Goal: Transaction & Acquisition: Purchase product/service

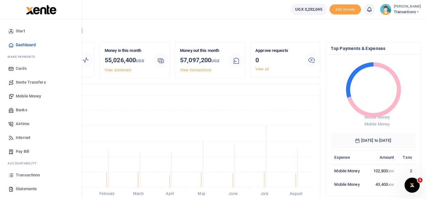
click at [39, 95] on span "Mobile Money" at bounding box center [28, 96] width 25 height 6
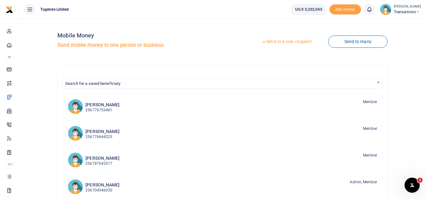
click at [269, 41] on link "Send to a new recipient" at bounding box center [286, 41] width 82 height 11
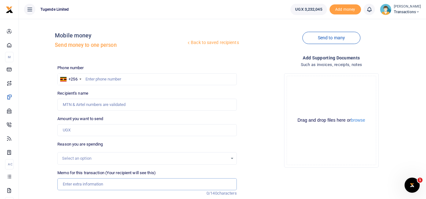
click at [81, 186] on input "Memo for this transaction (Your recipient will see this)" at bounding box center [146, 185] width 179 height 12
paste input "TLUG-016443"
type input "TLUG-016443"
click at [115, 78] on input "text" at bounding box center [146, 79] width 179 height 12
paste input "785396691"
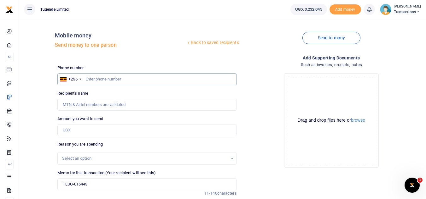
type input "785396691"
type input "Wyclife Bakashaba"
type input "785396691"
click at [128, 133] on input "Amount you want to send" at bounding box center [146, 130] width 179 height 12
paste input "35000"
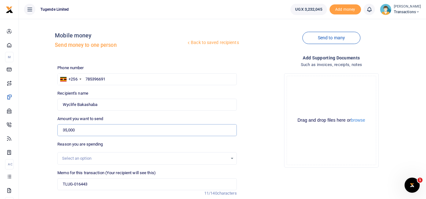
type input "35,000"
click at [63, 184] on input "TLUG-016443" at bounding box center [146, 185] width 179 height 12
paste input "UGC110C"
click at [92, 183] on input "UGC110C TLUG-016443" at bounding box center [146, 185] width 179 height 12
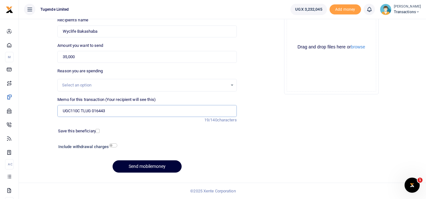
type input "UGC110C TLUG 016443"
click at [143, 166] on button "Send mobilemoney" at bounding box center [146, 167] width 69 height 12
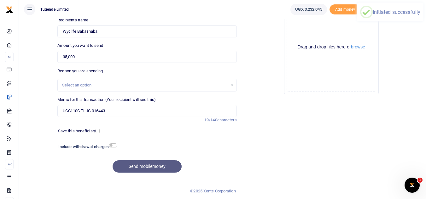
scroll to position [0, 0]
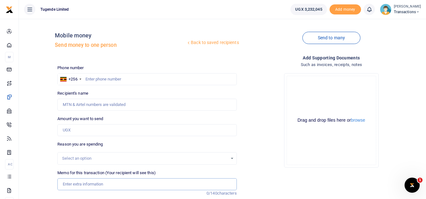
click at [105, 184] on input "Memo for this transaction (Your recipient will see this)" at bounding box center [146, 185] width 179 height 12
paste input "TLUG-016452"
type input "T"
paste input "UFC242R"
type input "UFC242R"
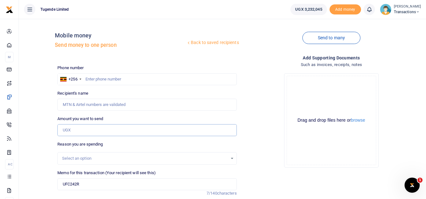
click at [126, 130] on input "Amount you want to send" at bounding box center [146, 130] width 179 height 12
paste input "21,000"
type input "21,000"
click at [131, 76] on input "text" at bounding box center [146, 79] width 179 height 12
paste input "789111697"
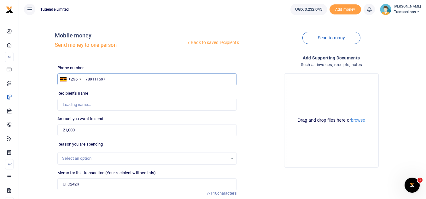
type input "789111697"
type input "Blair Niwamanya"
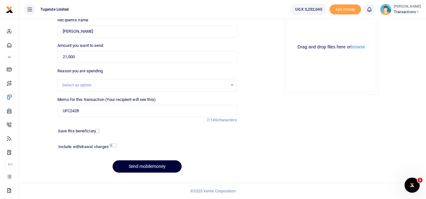
click at [147, 172] on button "Send mobilemoney" at bounding box center [146, 167] width 69 height 12
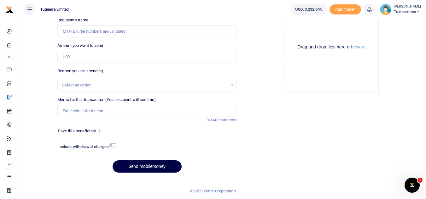
scroll to position [73, 0]
click at [134, 112] on input "Memo for this transaction (Your recipient will see this)" at bounding box center [146, 111] width 179 height 12
paste input "TLUG-016461"
type input "TLUG-016461"
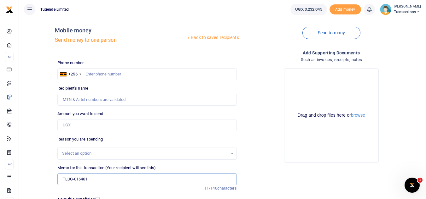
scroll to position [5, 0]
click at [200, 69] on input "text" at bounding box center [146, 75] width 179 height 12
paste input "771469621"
type input "771469621"
type input "Rabison Mbaju"
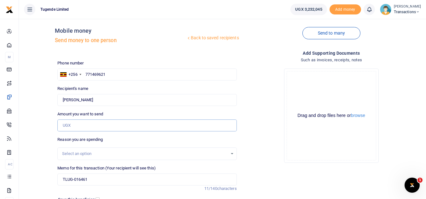
click at [154, 124] on input "Amount you want to send" at bounding box center [146, 126] width 179 height 12
paste input "110, 000"
type input "N"
paste input "110, 000"
type input "N"
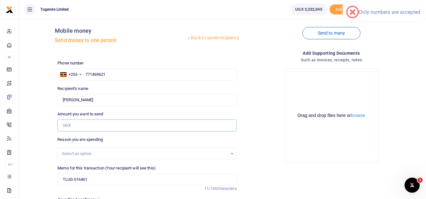
type input "0"
paste input "110, 000"
type input "N"
type input "110,000"
click at [64, 179] on input "TLUG-016461" at bounding box center [146, 180] width 179 height 12
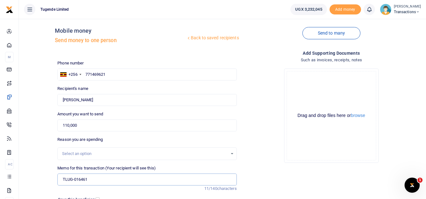
paste input "UGB353P"
click at [94, 183] on input "UGB353P TLUG-016461" at bounding box center [146, 180] width 179 height 12
type input "UGB353P TLUG 016461"
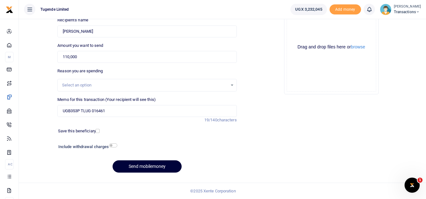
click at [143, 169] on button "Send mobilemoney" at bounding box center [146, 167] width 69 height 12
type input "771469621"
click at [152, 164] on button "Send mobilemoney" at bounding box center [146, 167] width 69 height 12
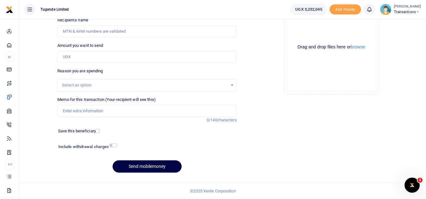
scroll to position [73, 0]
click at [143, 116] on input "Memo for this transaction (Your recipient will see this)" at bounding box center [146, 111] width 179 height 12
paste input "UGB488S, UGB819X & UGC367C"
type input "UGB488S, UGB819X & UGC367C"
click at [120, 59] on input "Amount you want to send" at bounding box center [146, 57] width 179 height 12
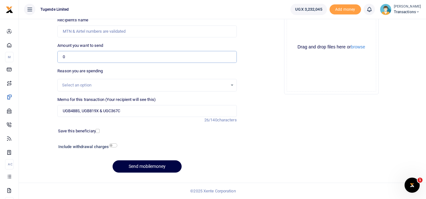
paste input "30,000"
type input "30,000"
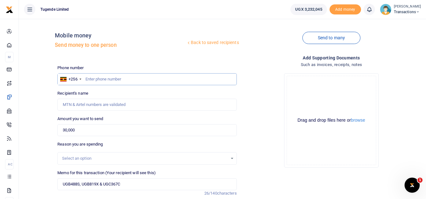
click at [127, 77] on input "text" at bounding box center [146, 79] width 179 height 12
paste input "766979194"
type input "766979194"
type input "Paul Kasala"
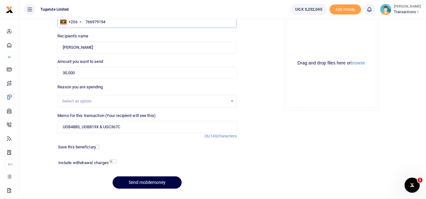
scroll to position [58, 0]
click at [103, 128] on input "UGB488S, UGB819X & UGC367C" at bounding box center [146, 127] width 179 height 12
type input "UGB488S UGB819X UGC367C"
click at [147, 184] on button "Send mobilemoney" at bounding box center [146, 182] width 69 height 12
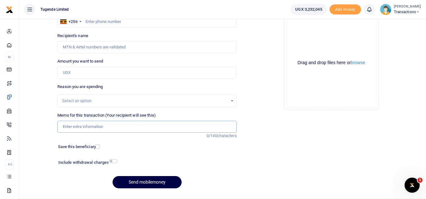
click at [164, 124] on input "Memo for this transaction (Your recipient will see this)" at bounding box center [146, 127] width 179 height 12
paste input "UMA867CU"
type input "UMA867CU"
click at [127, 73] on input "Amount you want to send" at bounding box center [146, 73] width 179 height 12
paste input "325000"
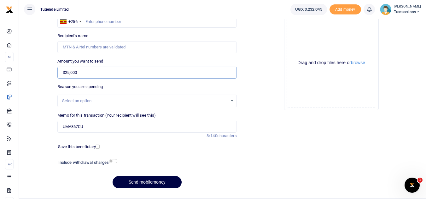
type input "325,000"
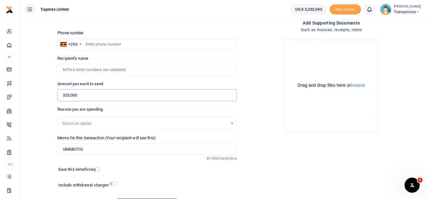
scroll to position [34, 0]
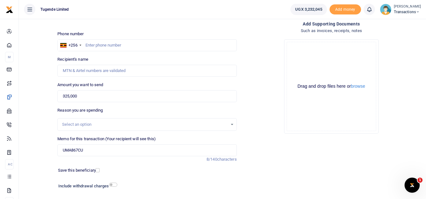
click at [126, 39] on div "Phone number +256 [GEOGRAPHIC_DATA] +256 Phone is required." at bounding box center [146, 41] width 179 height 20
click at [124, 43] on input "text" at bounding box center [146, 45] width 179 height 12
paste input "771469621"
type input "771469621"
type input "[PERSON_NAME]"
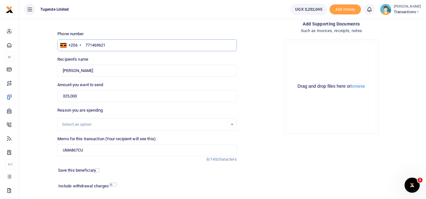
scroll to position [73, 0]
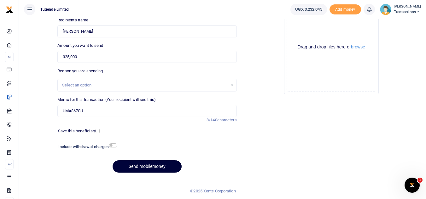
click at [146, 172] on button "Send mobilemoney" at bounding box center [146, 167] width 69 height 12
click at [146, 172] on div "Initiating" at bounding box center [146, 167] width 179 height 12
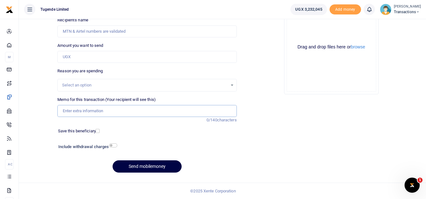
click at [118, 111] on input "Memo for this transaction (Your recipient will see this)" at bounding box center [146, 111] width 179 height 12
paste input "UMA330BA"
type input "UMA330BA"
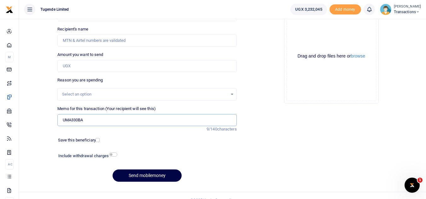
scroll to position [64, 0]
click at [127, 61] on input "Amount you want to send" at bounding box center [146, 66] width 179 height 12
paste input "73,000"
type input "73,000"
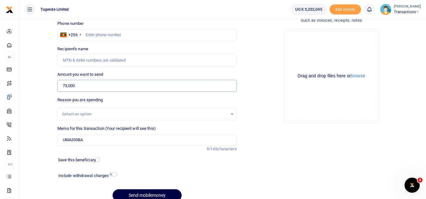
scroll to position [44, 0]
click at [140, 36] on input "text" at bounding box center [146, 35] width 179 height 12
paste input "770580844"
type input "770580844"
type input "Arafat Bbosa"
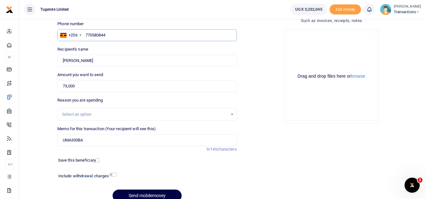
scroll to position [73, 0]
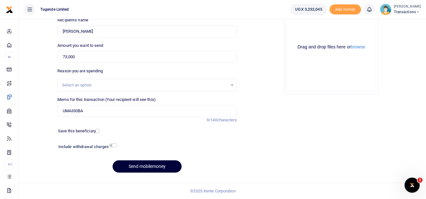
click at [143, 169] on button "Send mobilemoney" at bounding box center [146, 167] width 69 height 12
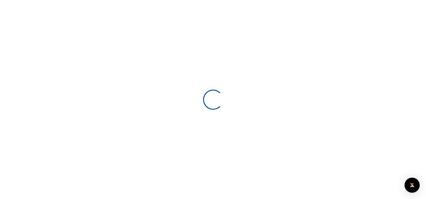
select select
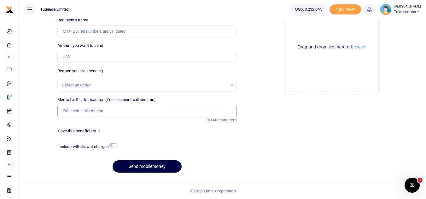
click at [136, 112] on input "Memo for this transaction (Your recipient will see this)" at bounding box center [146, 111] width 179 height 12
paste input "UGC517X"
type input "UGC517X"
click at [146, 52] on input "Amount you want to send" at bounding box center [146, 57] width 179 height 12
paste input "43000"
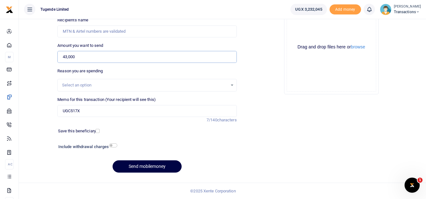
type input "43,000"
click at [113, 108] on input "UGC517X" at bounding box center [146, 111] width 179 height 12
paste input "TLUG-016464"
click at [93, 111] on input "UGC517X TLUG-016464" at bounding box center [146, 111] width 179 height 12
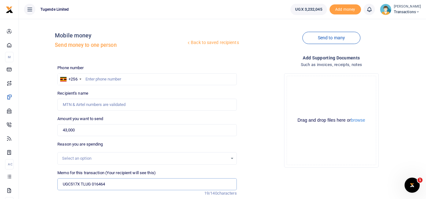
type input "UGC517X TLUG 016464"
click at [134, 79] on input "text" at bounding box center [146, 79] width 179 height 12
paste input "708294314"
type input "708294314"
type input "Joseph Kabagambe"
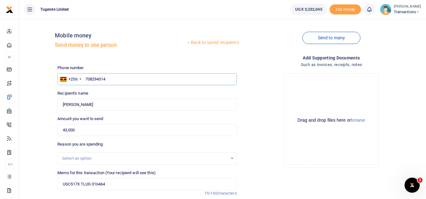
scroll to position [73, 0]
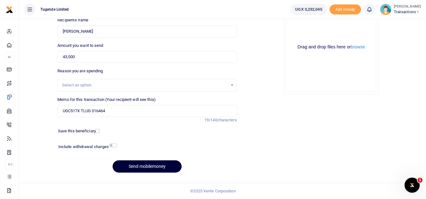
click at [166, 168] on button "Send mobilemoney" at bounding box center [146, 167] width 69 height 12
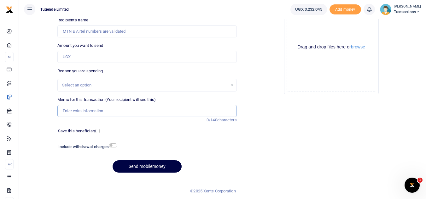
click at [158, 111] on input "Memo for this transaction (Your recipient will see this)" at bounding box center [146, 111] width 179 height 12
paste input "TLUG-016466"
type input "TLUG-016466"
click at [88, 51] on input "Amount you want to send" at bounding box center [146, 57] width 179 height 12
paste input "780,000"
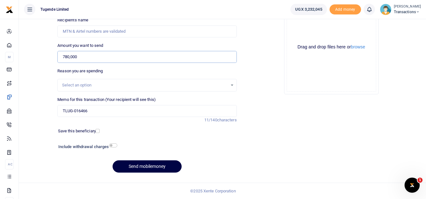
click at [88, 51] on input "780,000" at bounding box center [146, 57] width 179 height 12
type input "780,000"
click at [62, 109] on input "TLUG-016466" at bounding box center [146, 111] width 179 height 12
paste input "Field Support-Eastern Region Extension"
click at [89, 111] on input "Field Support-Eastern Region Extension TLUG-016466" at bounding box center [146, 111] width 179 height 12
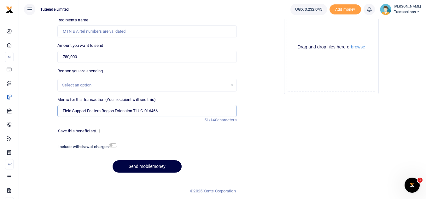
type input "Field Support Eastern Region Extension TLUG-016466"
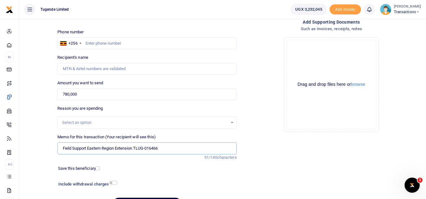
scroll to position [36, 0]
click at [165, 46] on input "text" at bounding box center [146, 44] width 179 height 12
paste input "776989898"
type input "776989898"
type input "Wilson Kamugisha"
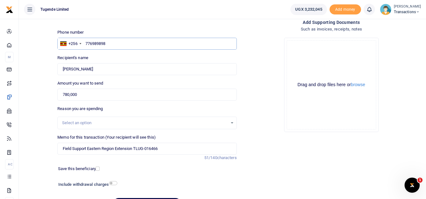
scroll to position [73, 0]
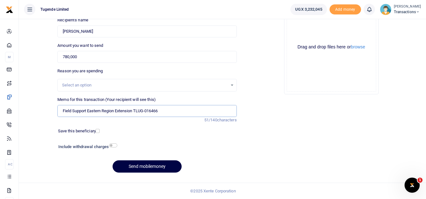
click at [148, 112] on input "Field Support Eastern Region Extension TLUG-016466" at bounding box center [146, 111] width 179 height 12
type input "Field Support Eastern Region Extension TLUG 016466"
click at [147, 164] on button "Send mobilemoney" at bounding box center [146, 167] width 69 height 12
